Goal: Information Seeking & Learning: Learn about a topic

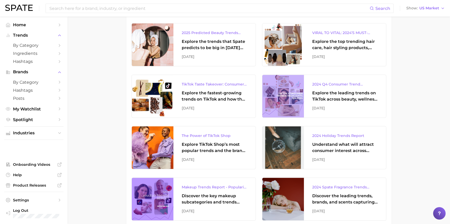
scroll to position [755, 0]
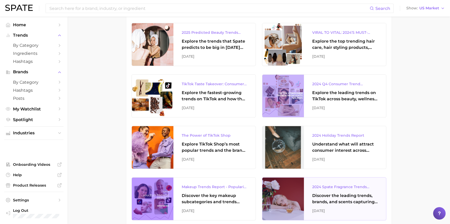
click at [348, 186] on div "2024 Spate Fragrance Trends Report" at bounding box center [346, 187] width 66 height 6
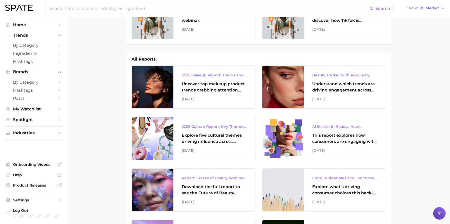
scroll to position [0, 0]
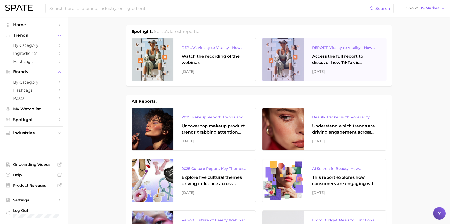
click at [348, 58] on div "Access the full report to discover how TikTok is reshaping the wellness landsca…" at bounding box center [346, 59] width 66 height 12
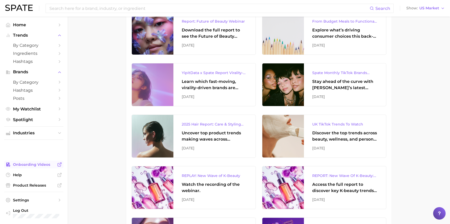
scroll to position [208, 0]
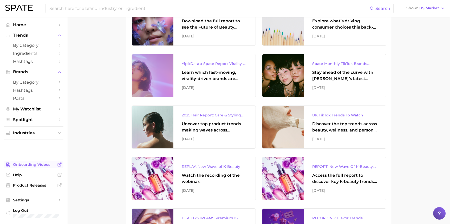
click at [30, 164] on span "Onboarding Videos" at bounding box center [34, 164] width 42 height 5
click at [110, 8] on input at bounding box center [209, 8] width 321 height 9
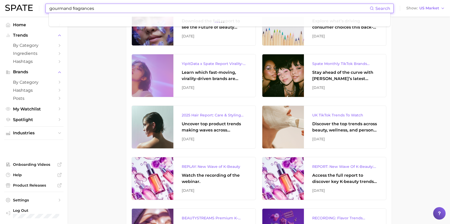
type input "gourmand fragrances"
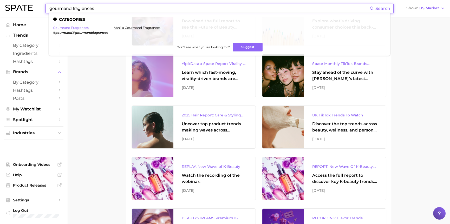
click at [77, 29] on link "gourmand fragrances" at bounding box center [71, 28] width 36 height 4
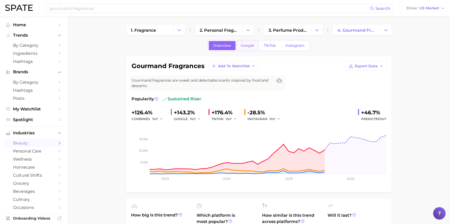
click at [250, 46] on span "Google" at bounding box center [248, 45] width 14 height 4
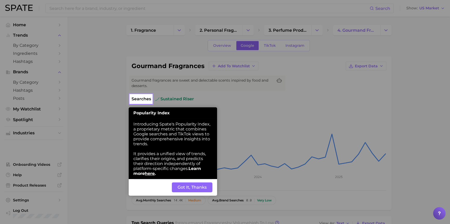
click at [193, 185] on button "Got It, Thanks" at bounding box center [192, 188] width 41 height 10
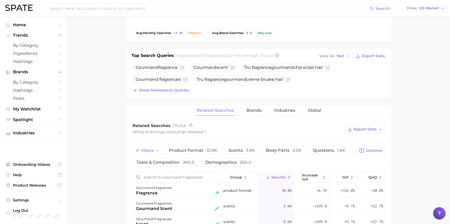
scroll to position [164, 0]
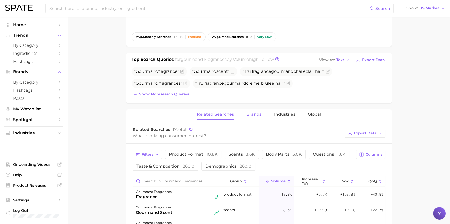
click at [251, 114] on span "Brands" at bounding box center [254, 114] width 15 height 5
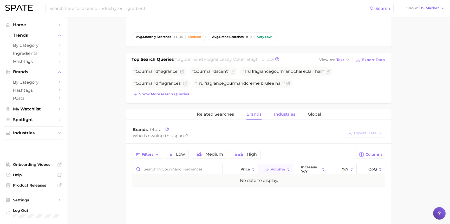
click at [282, 114] on span "Industries" at bounding box center [284, 114] width 21 height 5
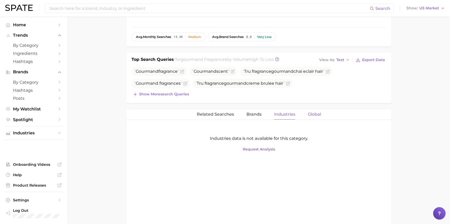
click at [315, 114] on span "Global" at bounding box center [314, 114] width 13 height 5
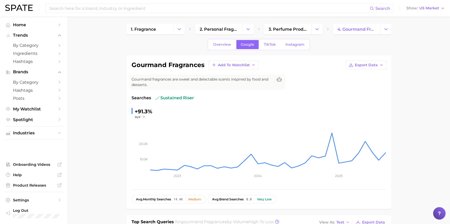
scroll to position [0, 0]
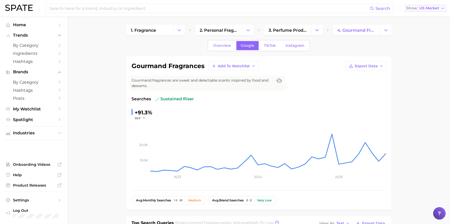
click at [431, 8] on span "US Market" at bounding box center [430, 8] width 20 height 3
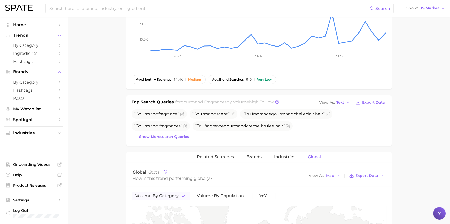
scroll to position [130, 0]
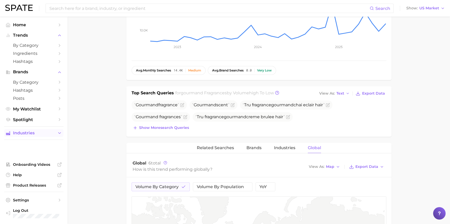
click at [31, 132] on span "Industries" at bounding box center [34, 133] width 42 height 5
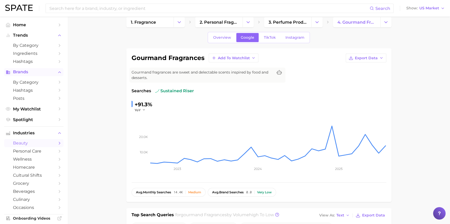
scroll to position [0, 0]
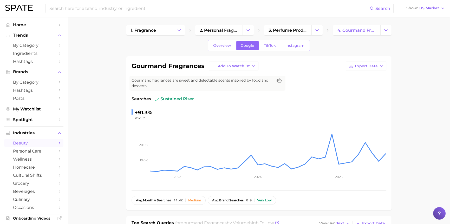
click at [385, 28] on icon "Change Category" at bounding box center [386, 30] width 5 height 5
